Goal: Task Accomplishment & Management: Manage account settings

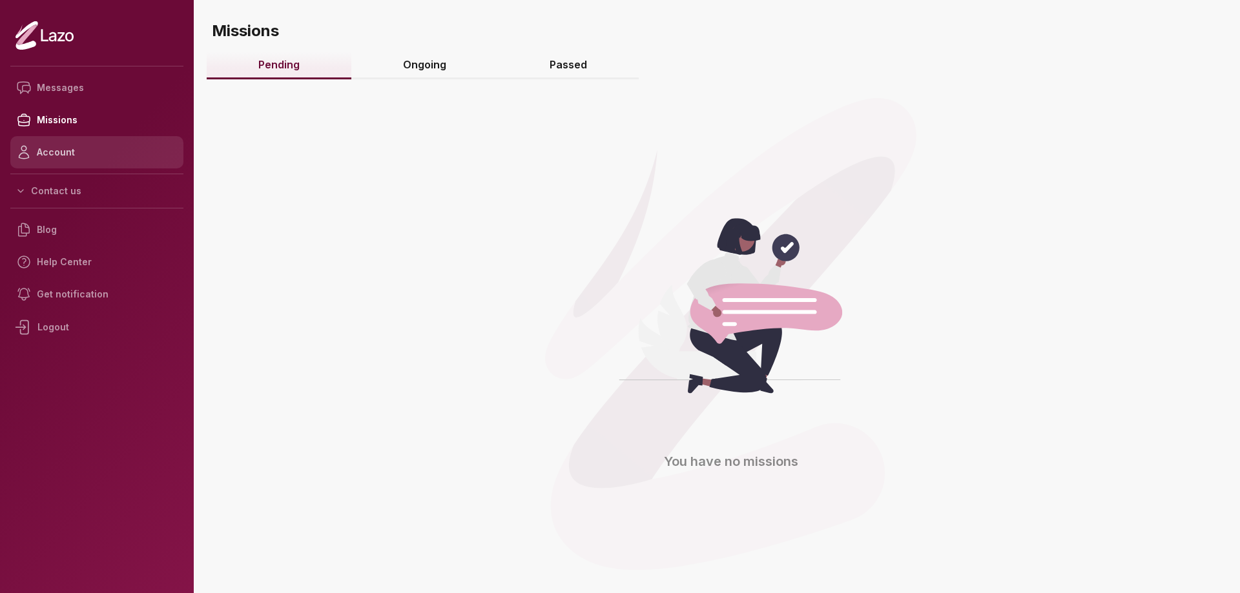
click at [70, 148] on link "Account" at bounding box center [96, 152] width 173 height 32
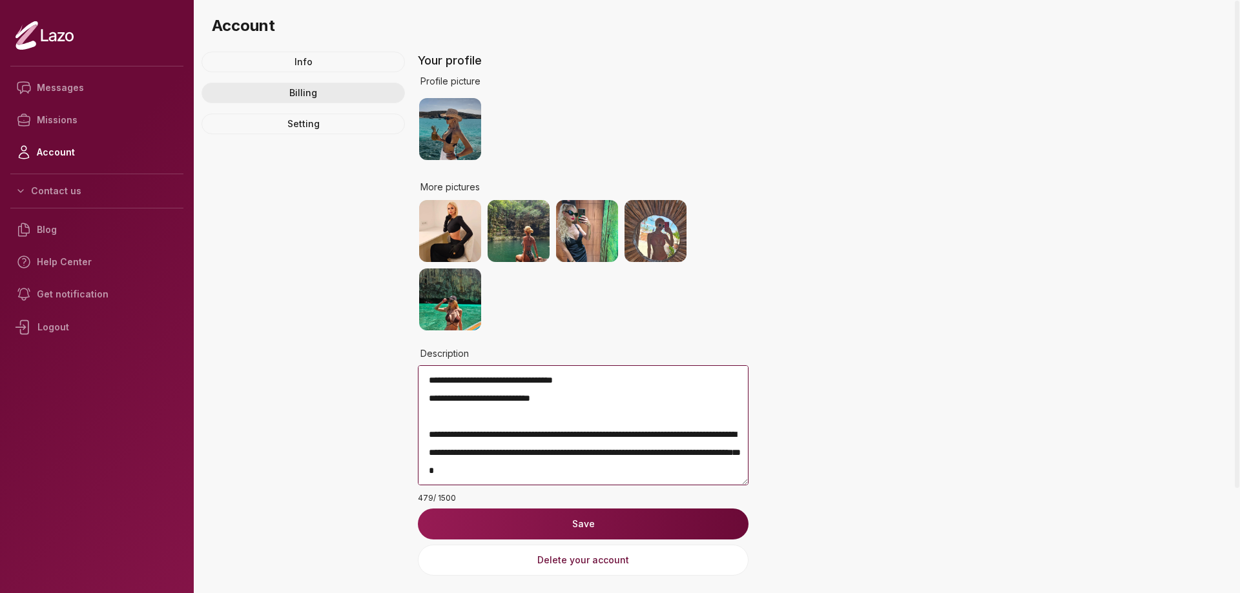
click at [311, 94] on link "Billing" at bounding box center [302, 93] width 203 height 21
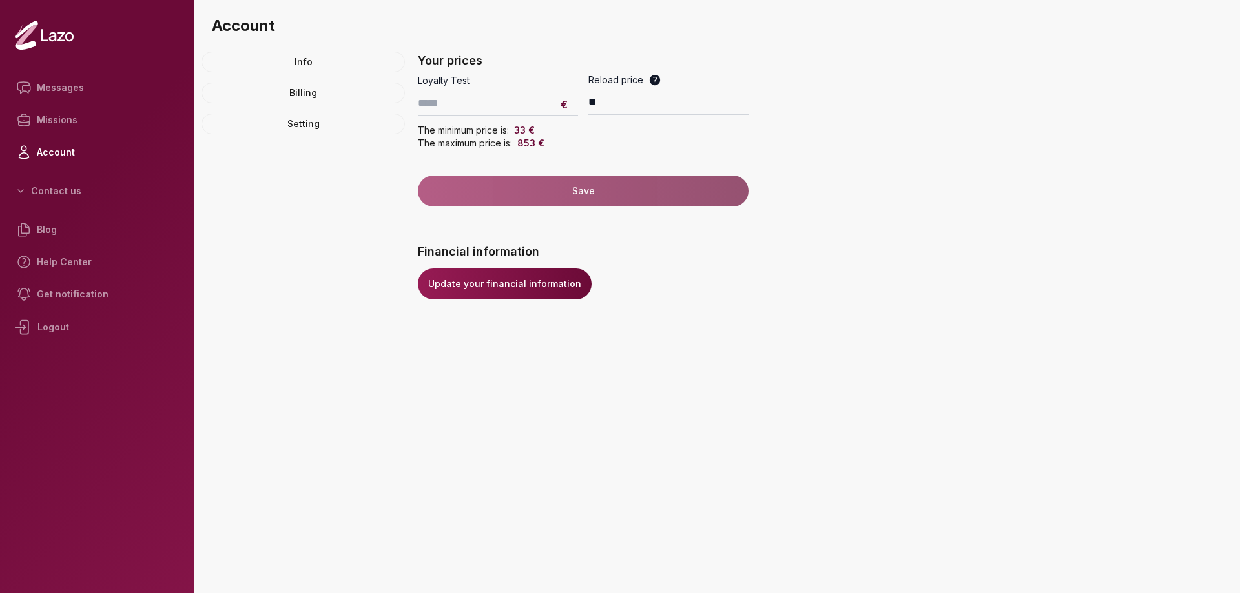
click at [58, 321] on div "Logout" at bounding box center [96, 328] width 173 height 34
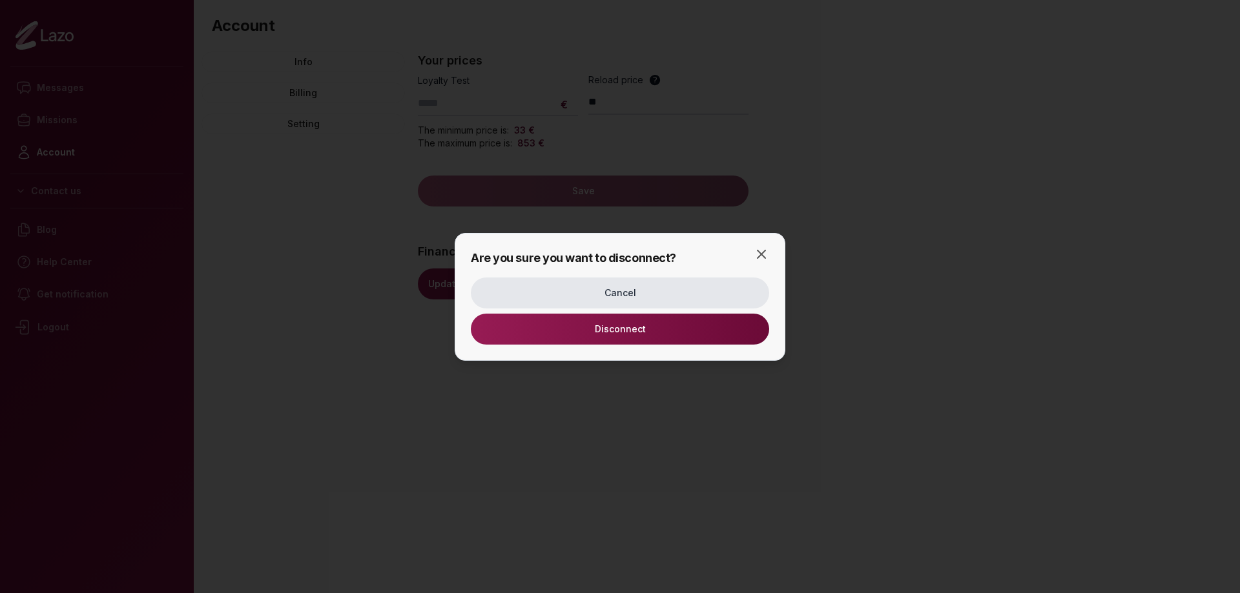
click at [543, 325] on button "Disconnect" at bounding box center [620, 329] width 298 height 31
